Goal: Information Seeking & Learning: Learn about a topic

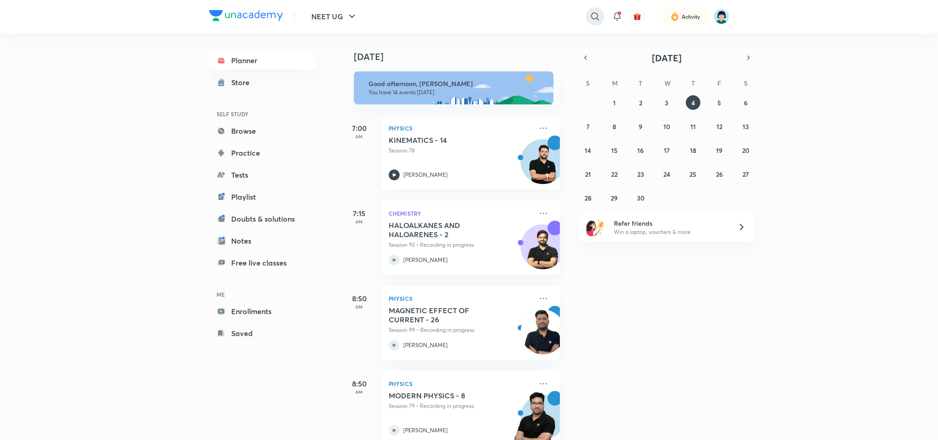
click at [590, 21] on icon at bounding box center [594, 16] width 11 height 11
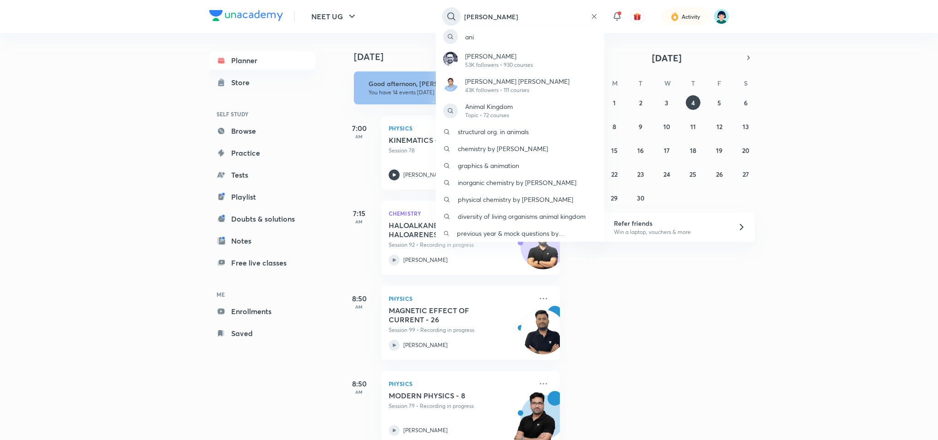
type input "anil khanna"
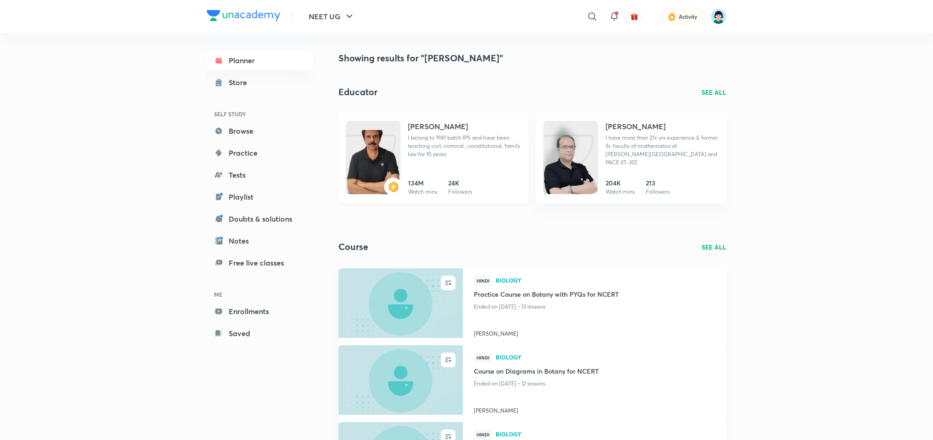
click at [422, 142] on p "I belong to 1981 batch IPS and have been teaching civil, criminal , constitutio…" at bounding box center [464, 146] width 113 height 25
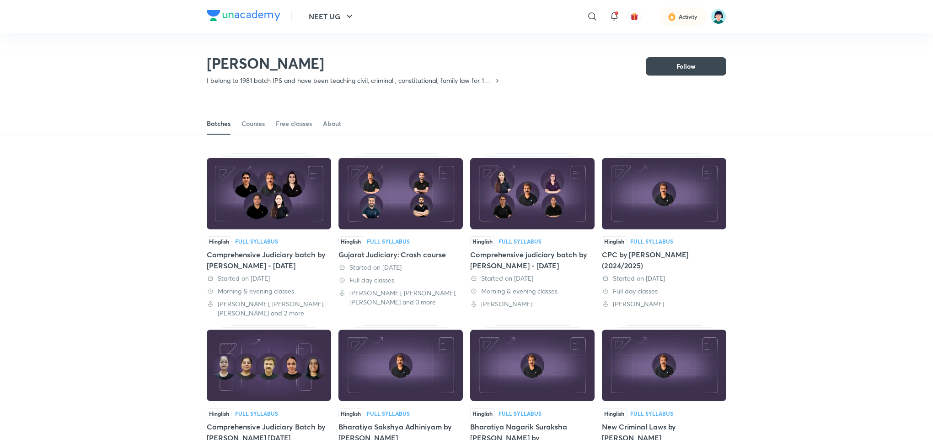
scroll to position [40, 0]
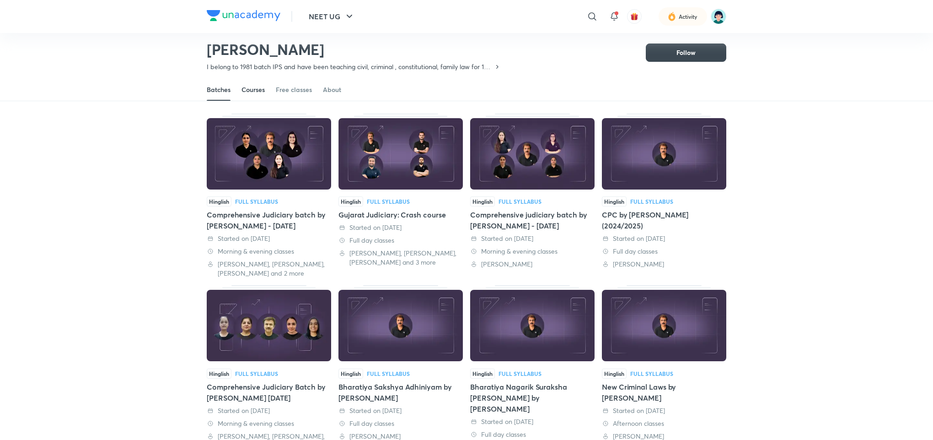
click at [254, 91] on div "Courses" at bounding box center [253, 89] width 23 height 9
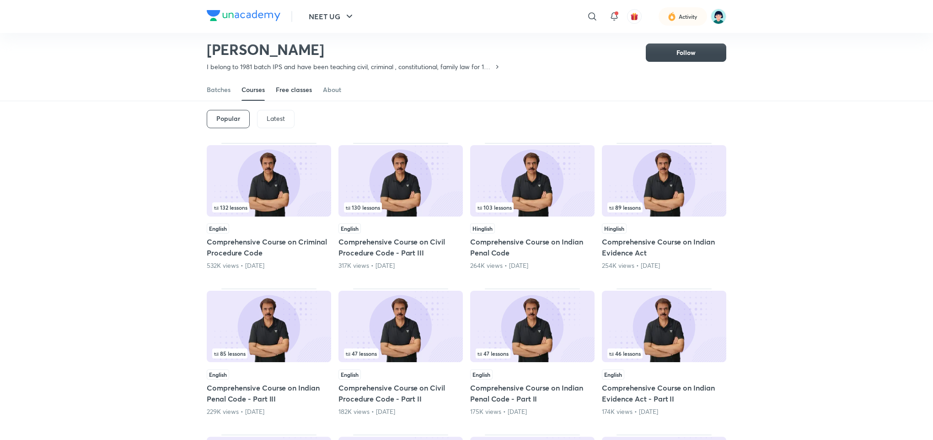
click at [277, 88] on div "Free classes" at bounding box center [294, 89] width 36 height 9
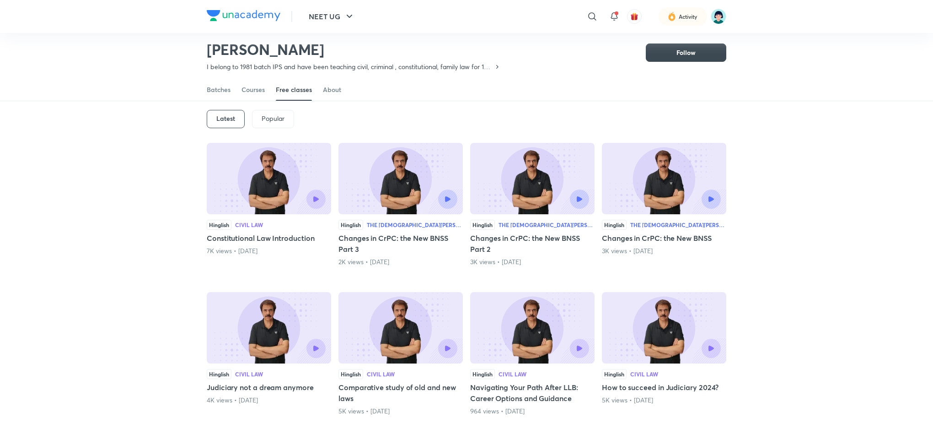
click at [268, 113] on div "Popular" at bounding box center [273, 119] width 42 height 18
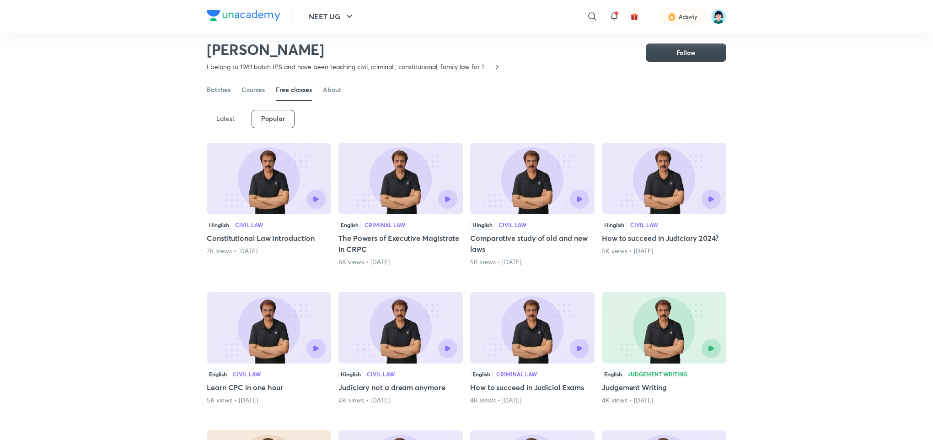
click at [235, 114] on div "Latest" at bounding box center [226, 119] width 38 height 18
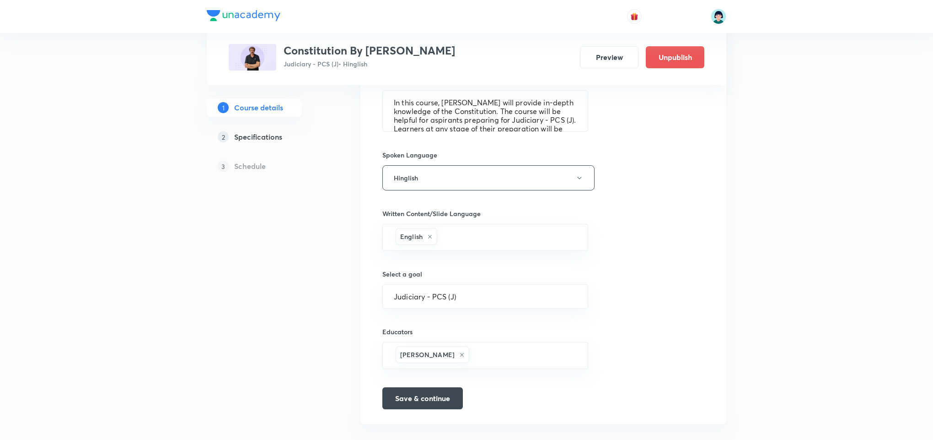
scroll to position [470, 0]
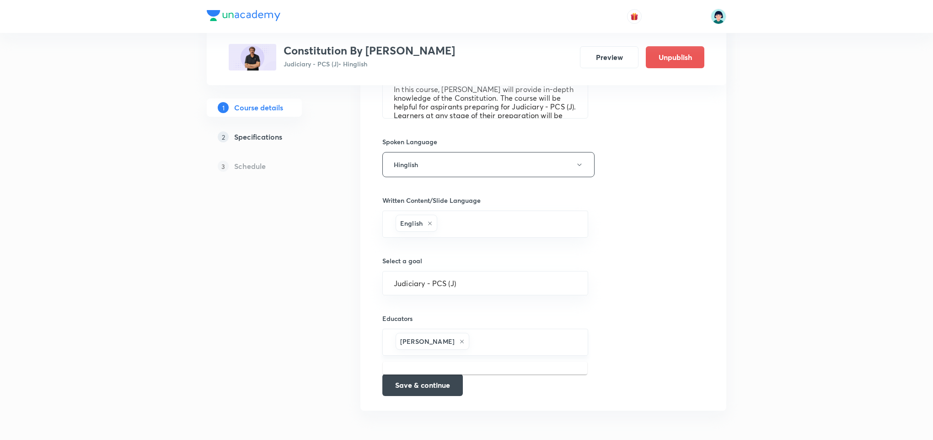
click at [526, 343] on input "text" at bounding box center [524, 342] width 106 height 17
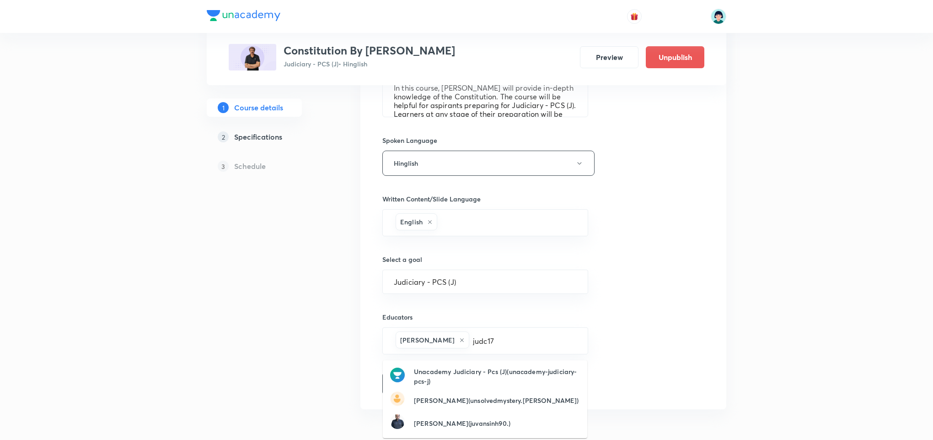
type input "judc17"
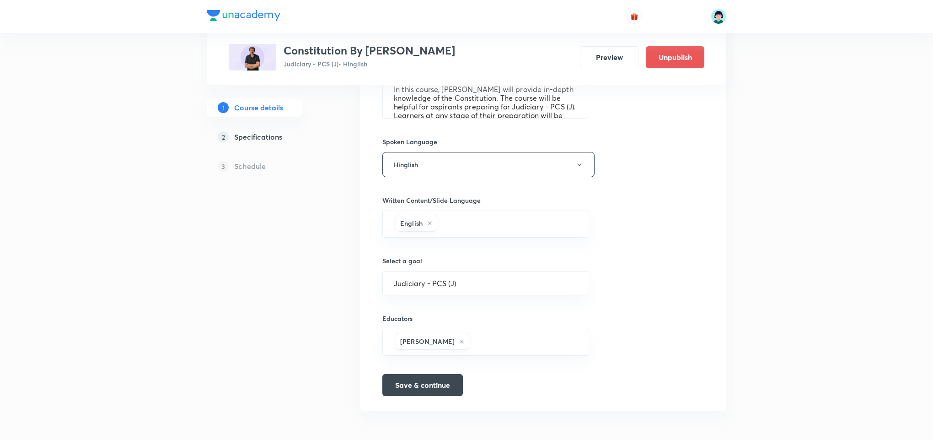
click at [666, 304] on div "Course title 27/80 Constitution By Anil Khanna ​ Educator type Unacademy educat…" at bounding box center [544, 49] width 322 height 693
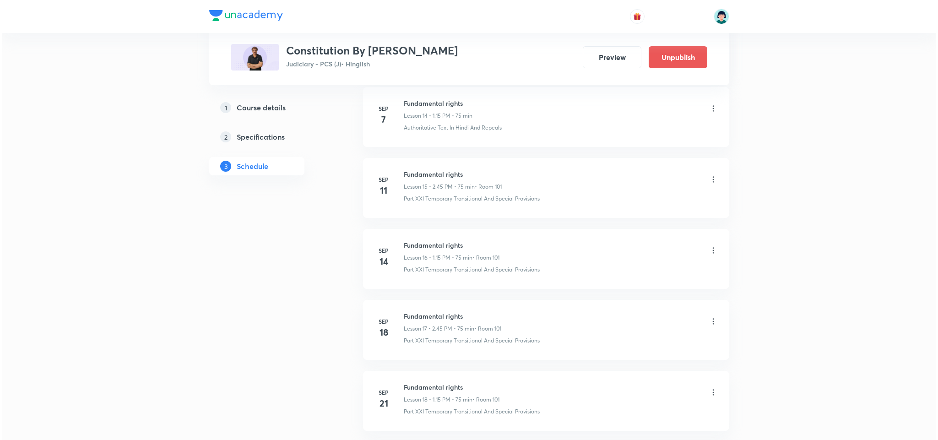
scroll to position [1723, 0]
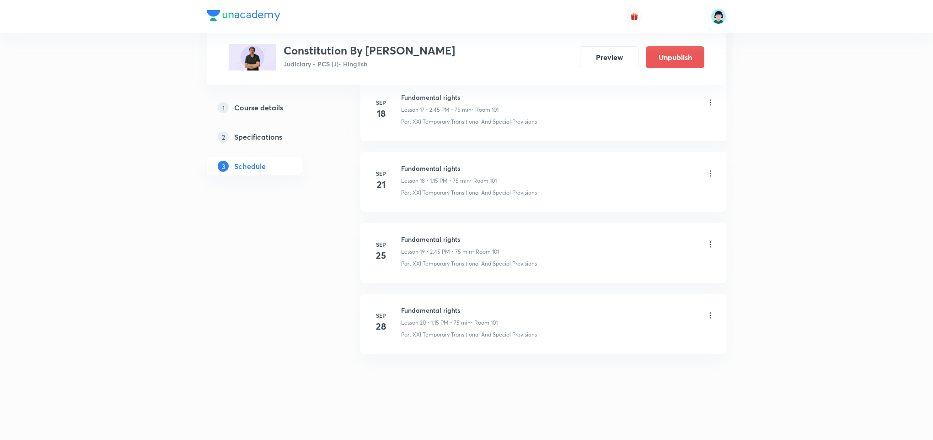
click at [711, 318] on icon at bounding box center [710, 315] width 9 height 9
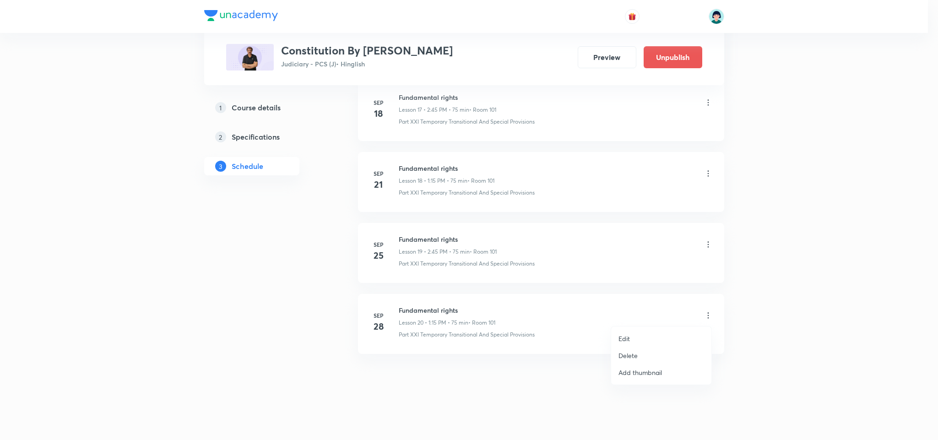
click at [644, 338] on li "Edit" at bounding box center [661, 338] width 100 height 17
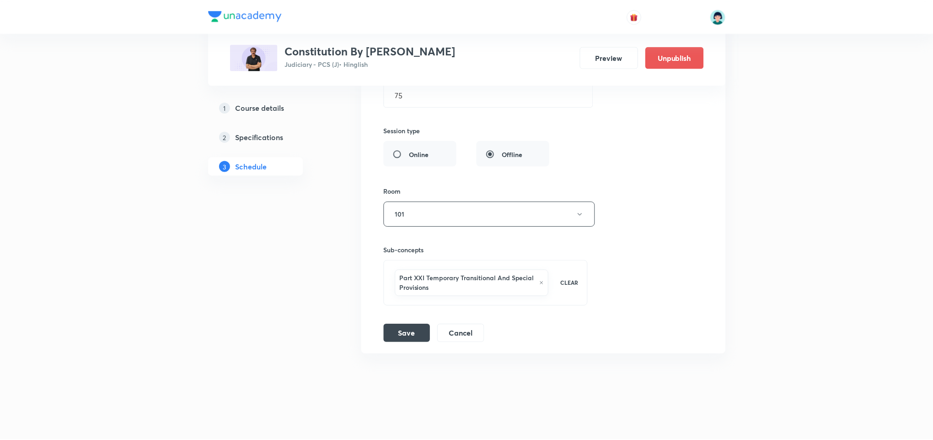
scroll to position [1664, 0]
click at [414, 334] on button "Save" at bounding box center [406, 332] width 47 height 18
click at [396, 50] on h3 "Constitution By Anil Khanna" at bounding box center [370, 50] width 172 height 13
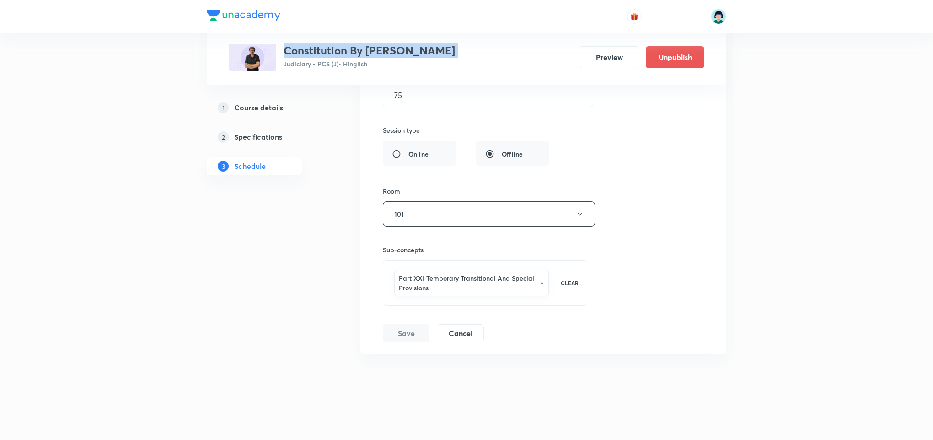
click at [396, 50] on h3 "Constitution By Anil Khanna" at bounding box center [370, 50] width 172 height 13
copy h3 "Constitution By Anil Khanna"
click at [400, 327] on button "Save" at bounding box center [406, 332] width 47 height 18
click at [697, 237] on div "Session title 18/99 Fundamental rights ​ Schedule for Sep 28, 2025, 1:15 PM ​ D…" at bounding box center [543, 138] width 321 height 408
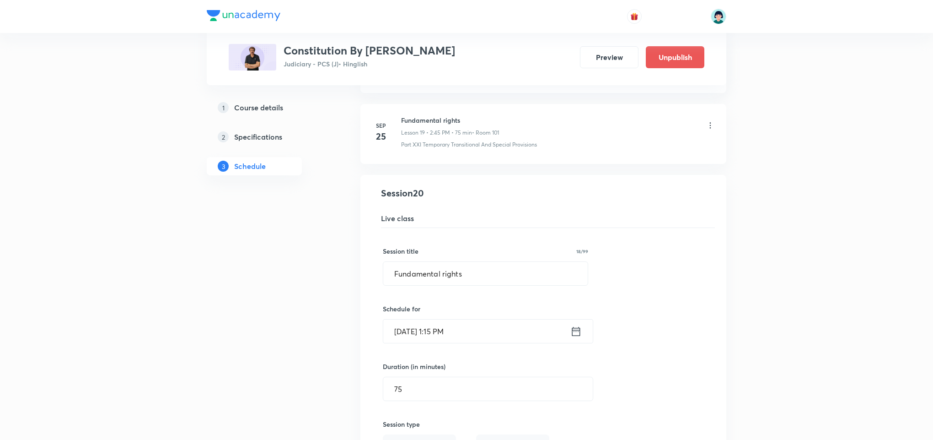
scroll to position [1362, 0]
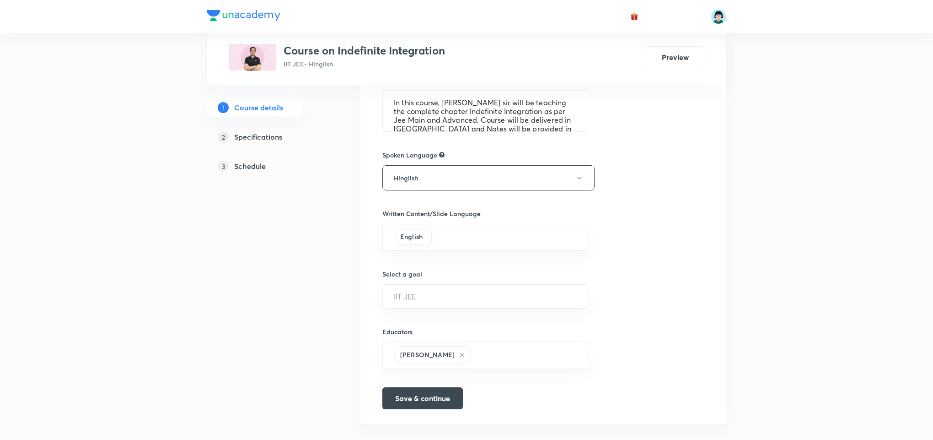
scroll to position [353, 0]
